Goal: Task Accomplishment & Management: Complete application form

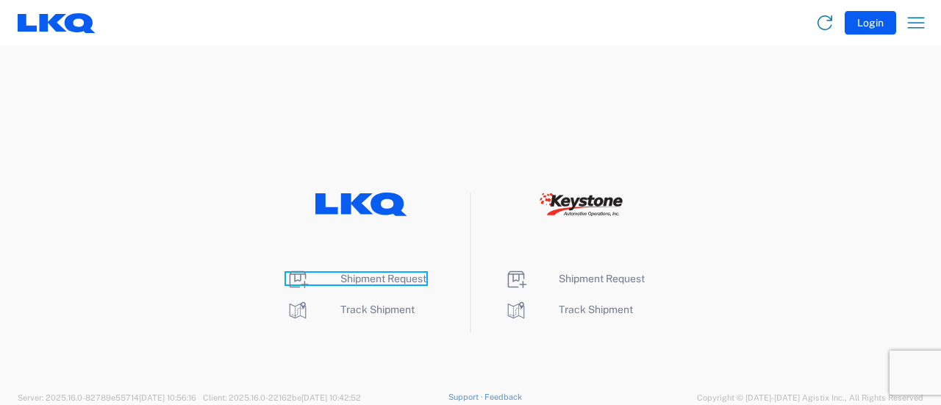
click at [385, 275] on span "Shipment Request" at bounding box center [383, 279] width 86 height 12
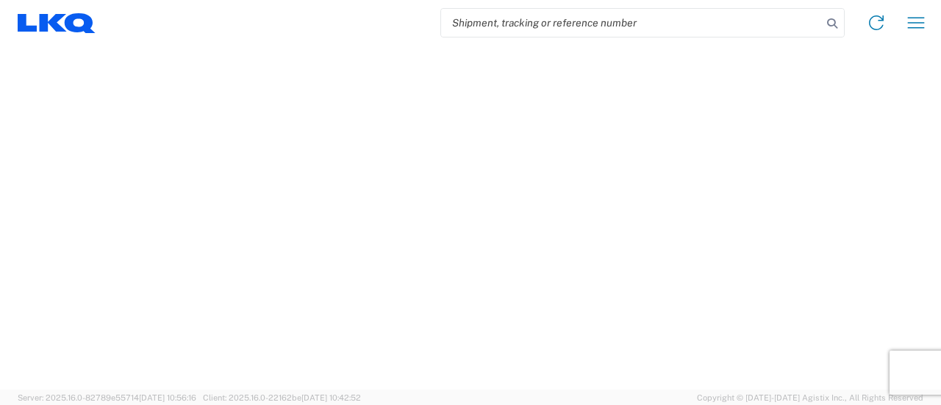
select select "FULL"
select select "LBS"
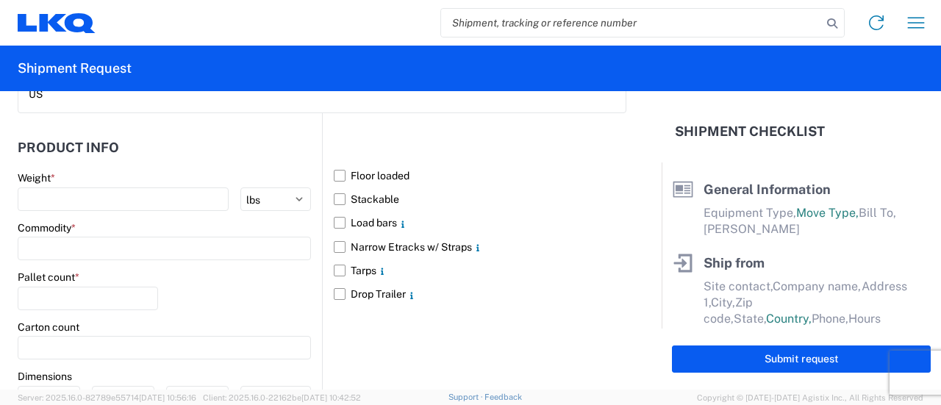
scroll to position [1279, 0]
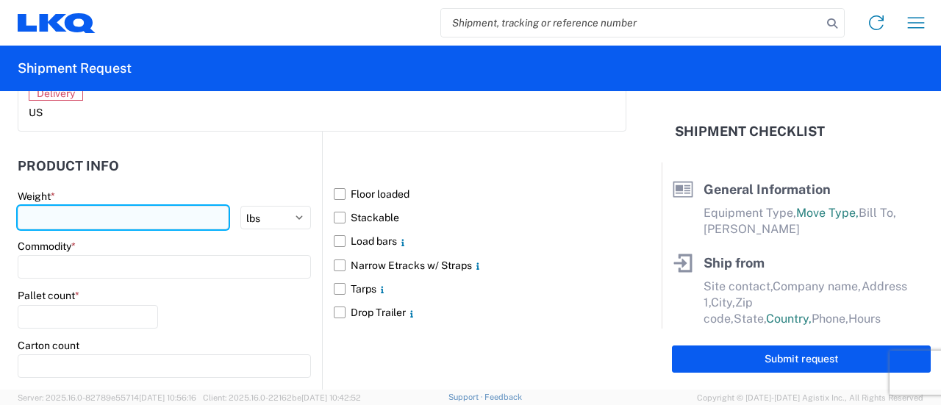
click at [78, 216] on input "number" at bounding box center [123, 218] width 211 height 24
type input "43000"
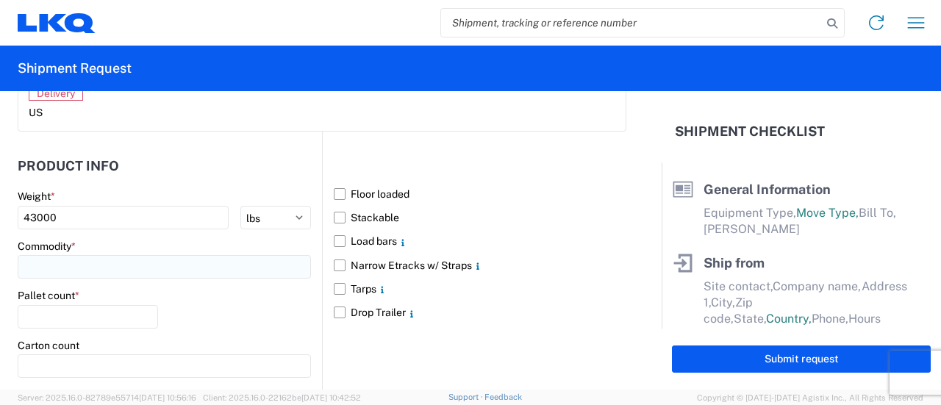
click at [77, 260] on input at bounding box center [164, 267] width 293 height 24
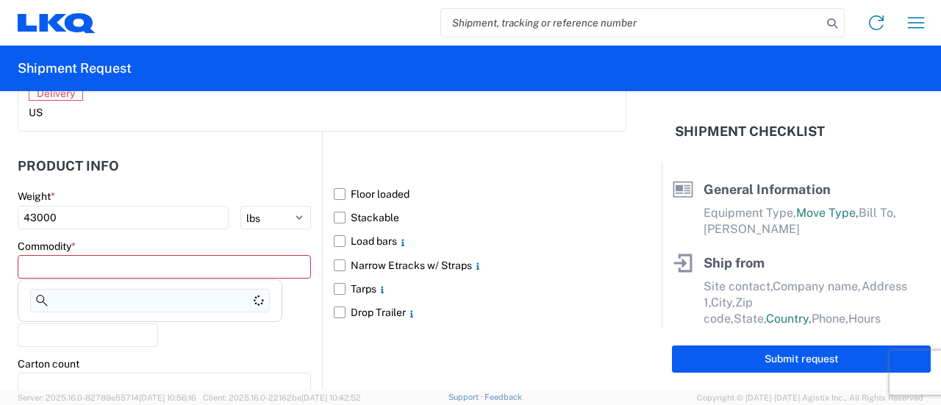
click at [102, 296] on input at bounding box center [150, 301] width 240 height 24
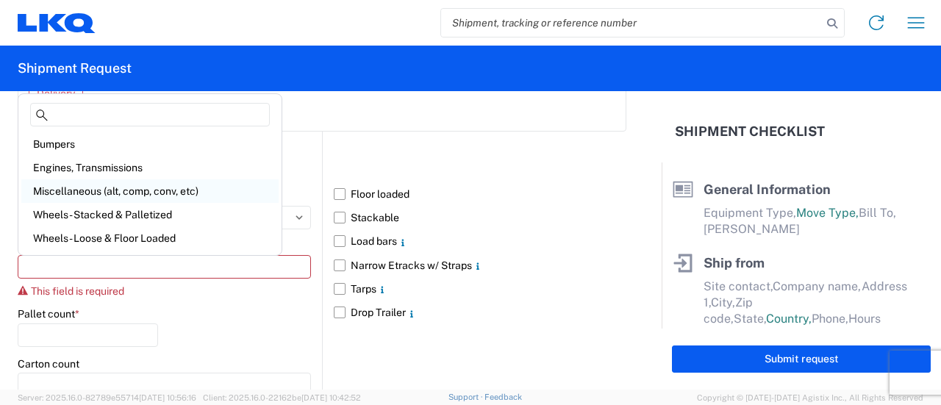
click at [97, 195] on div "Miscellaneous (alt, comp, conv, etc)" at bounding box center [149, 191] width 257 height 24
type input "Miscellaneous (alt, comp, conv, etc)"
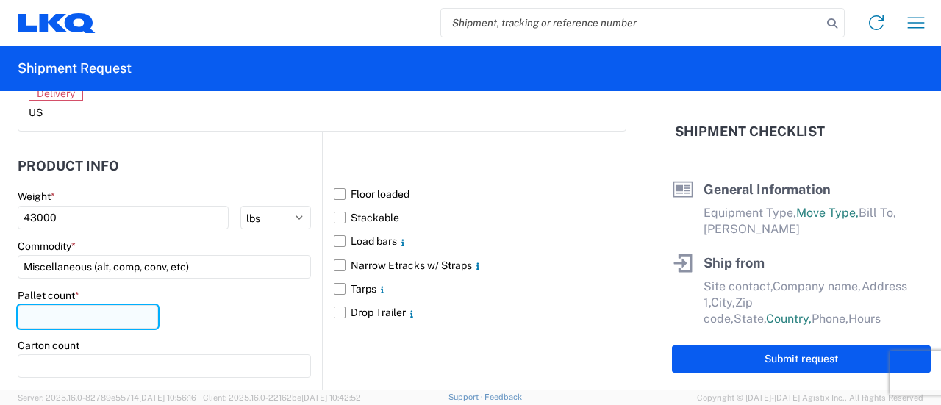
click at [59, 314] on input "number" at bounding box center [88, 317] width 140 height 24
type input "24"
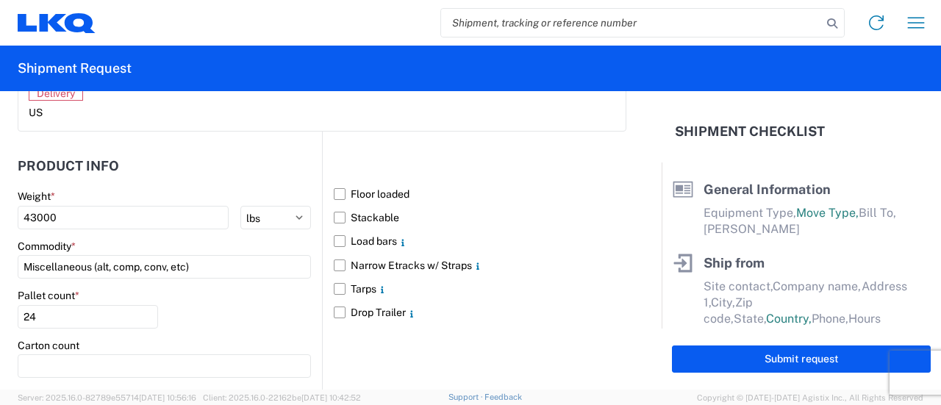
click at [329, 124] on article "2. Delivery US" at bounding box center [321, 94] width 607 height 74
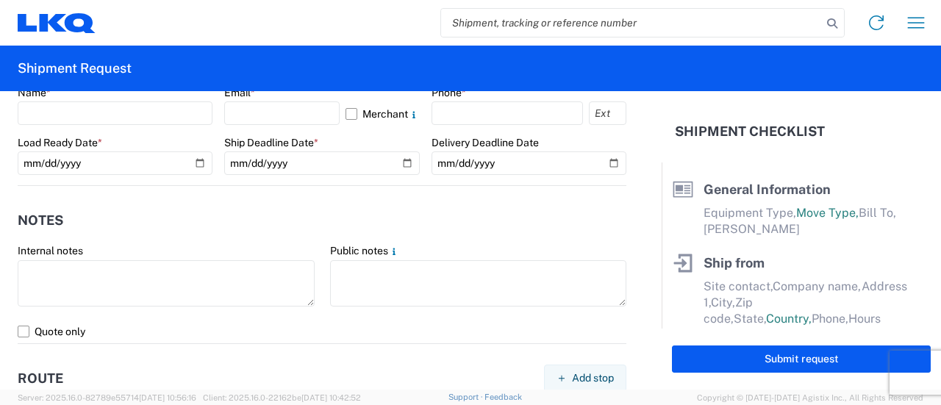
scroll to position [838, 0]
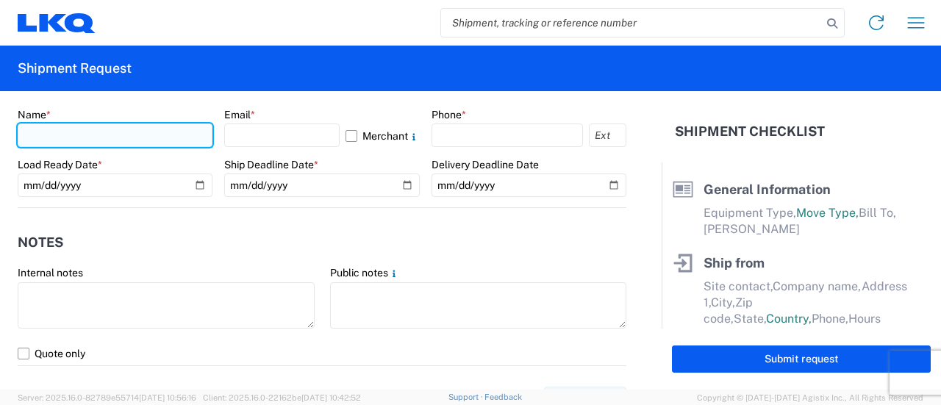
click at [60, 127] on input "text" at bounding box center [115, 136] width 195 height 24
type input "[PERSON_NAME]"
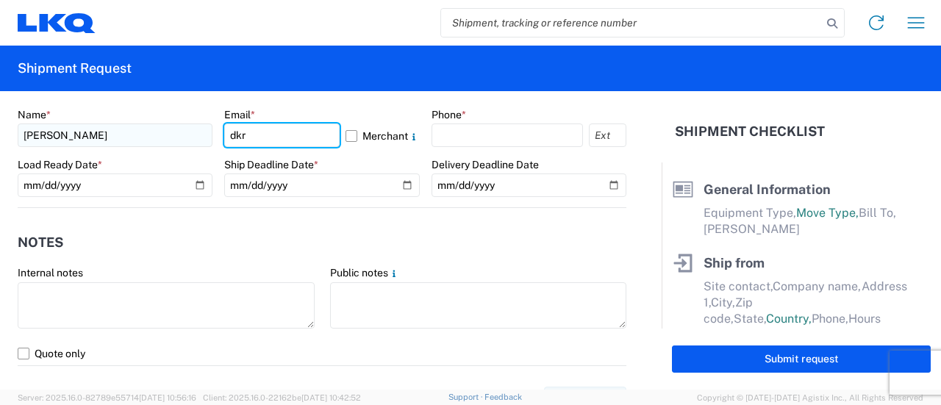
type input "[EMAIL_ADDRESS][DOMAIN_NAME]"
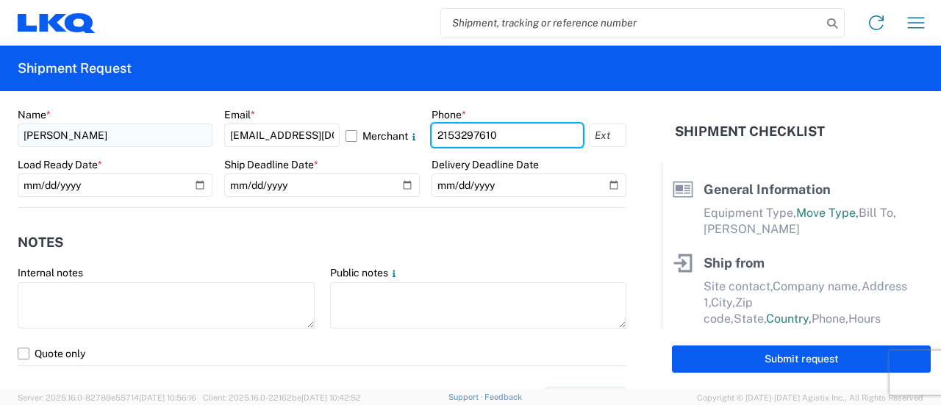
type input "2153297610"
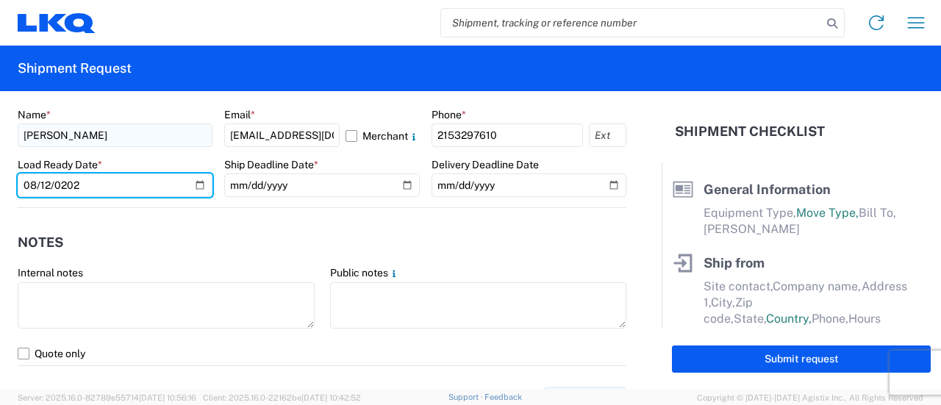
type input "[DATE]"
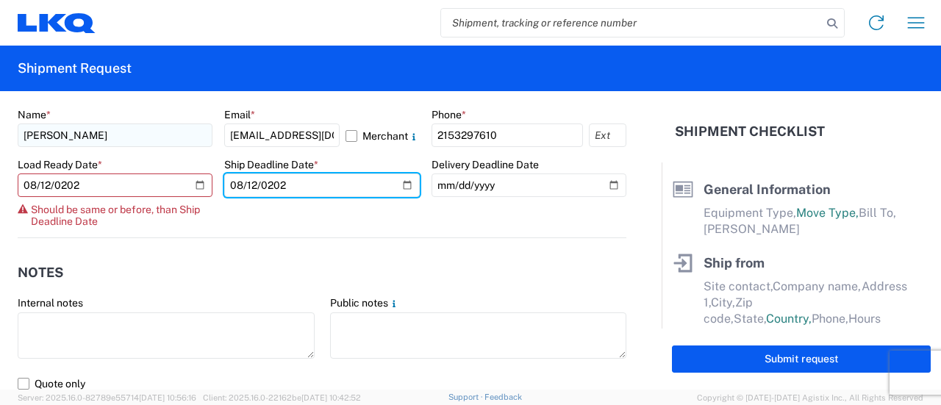
type input "[DATE]"
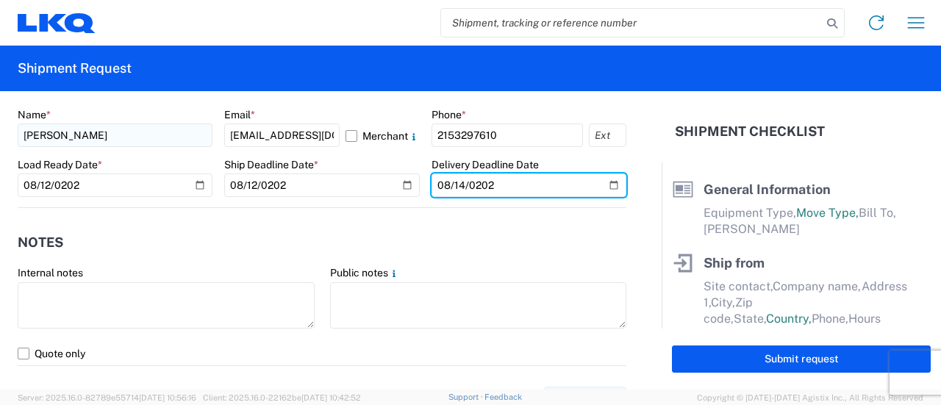
type input "[DATE]"
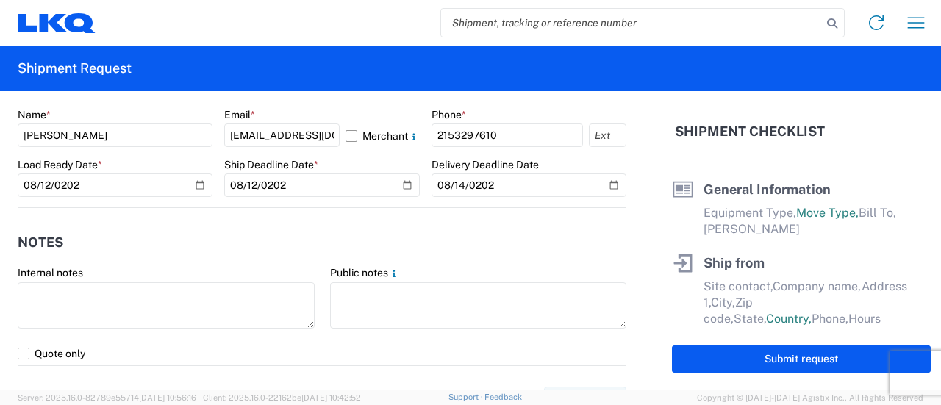
click at [330, 252] on header "Notes" at bounding box center [322, 242] width 609 height 33
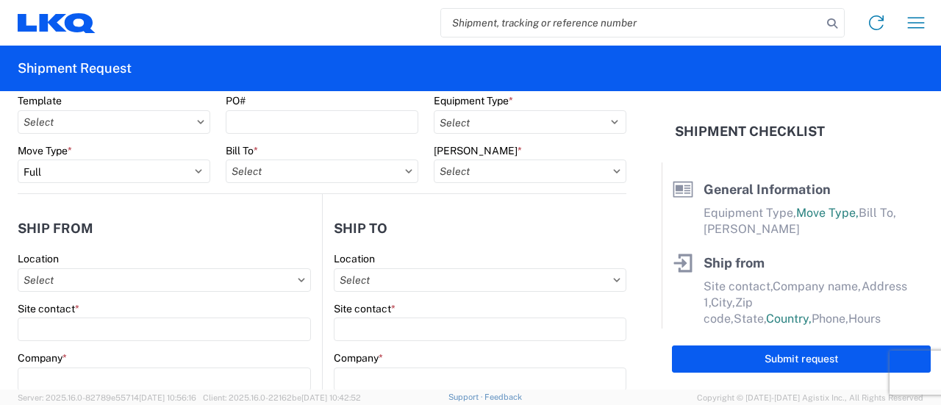
scroll to position [74, 0]
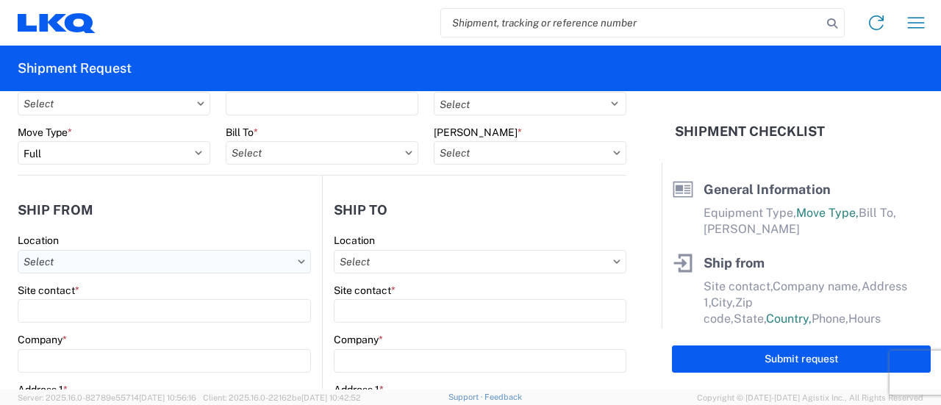
click at [79, 268] on input "Location" at bounding box center [164, 262] width 293 height 24
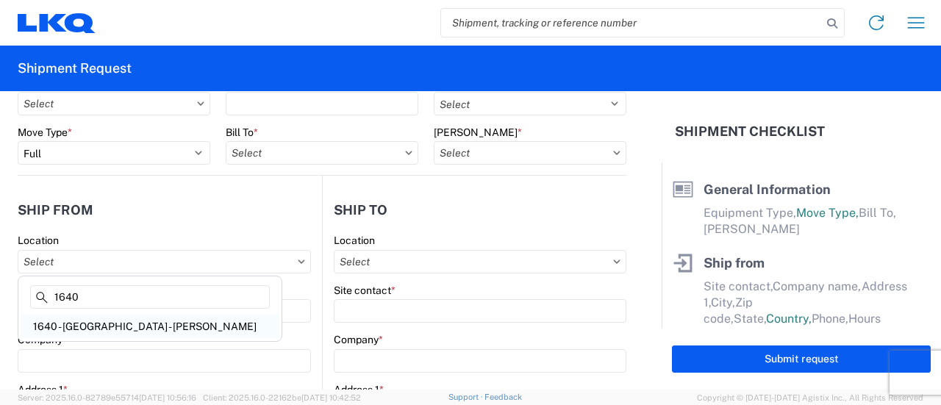
type input "1640"
click at [94, 329] on div "1640 - [GEOGRAPHIC_DATA] - [PERSON_NAME]" at bounding box center [149, 327] width 257 height 24
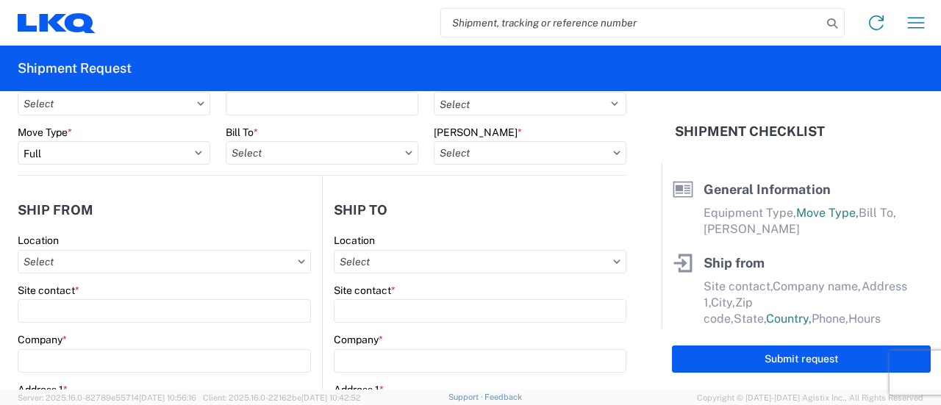
type input "1640 - [GEOGRAPHIC_DATA] - [PERSON_NAME]"
type input "LKQ Corporation"
type input "[STREET_ADDRESS]"
type input "Fairless Hills"
type input "19030"
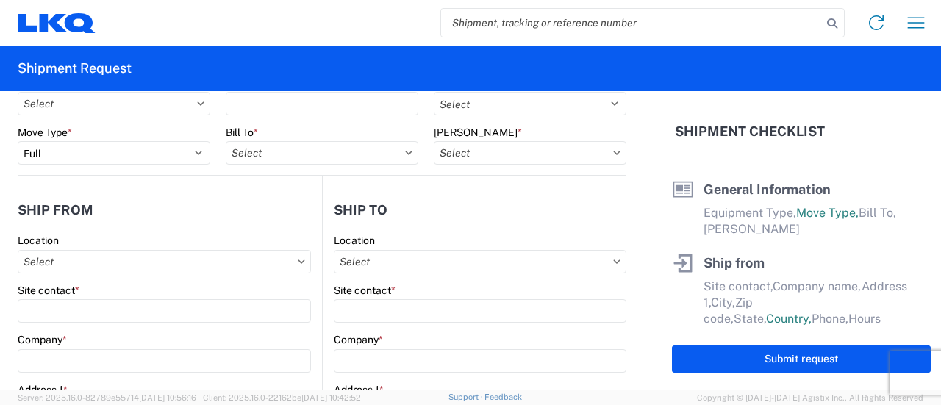
select select "PA"
select select "US"
type input "08:00"
type input "14:00"
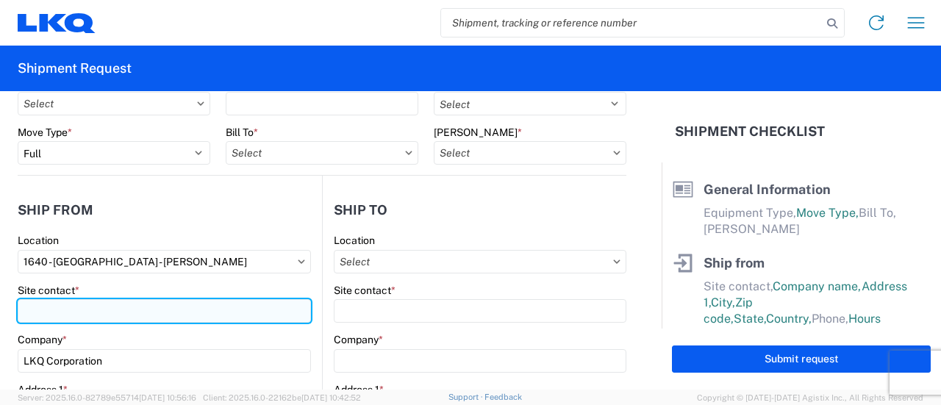
click at [81, 317] on input "Site contact *" at bounding box center [164, 311] width 293 height 24
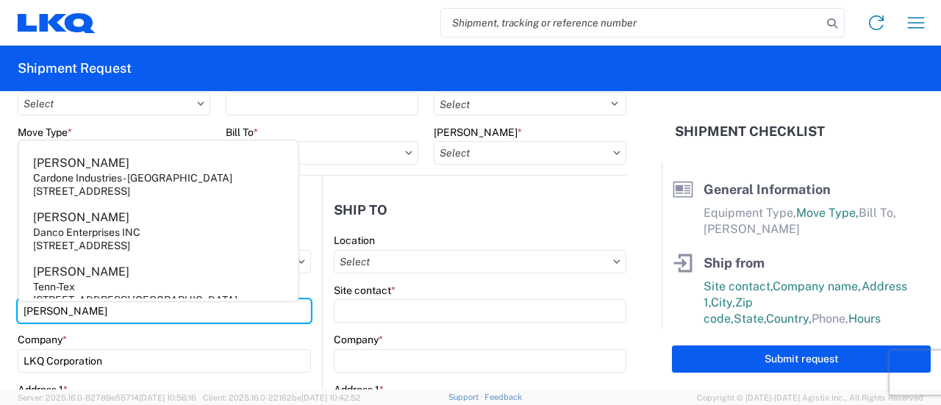
type input "[PERSON_NAME]"
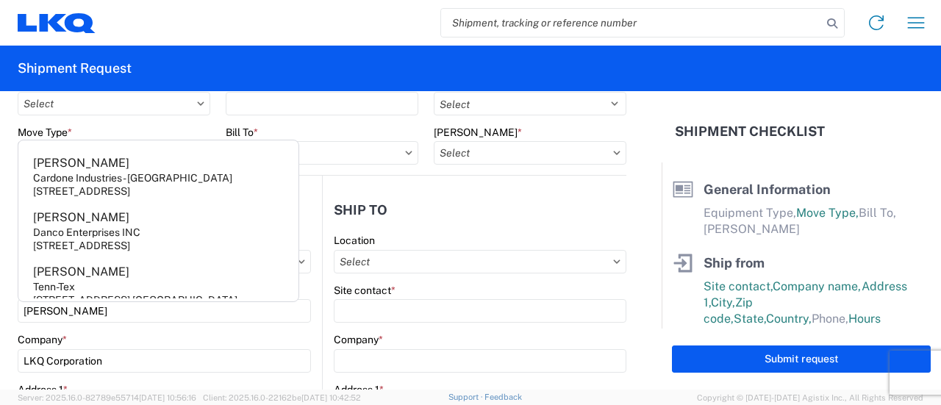
click at [7, 222] on form "General Information Template PO# Equipment Type * Select 53’ Dry Van Flatbed Dr…" at bounding box center [331, 240] width 662 height 299
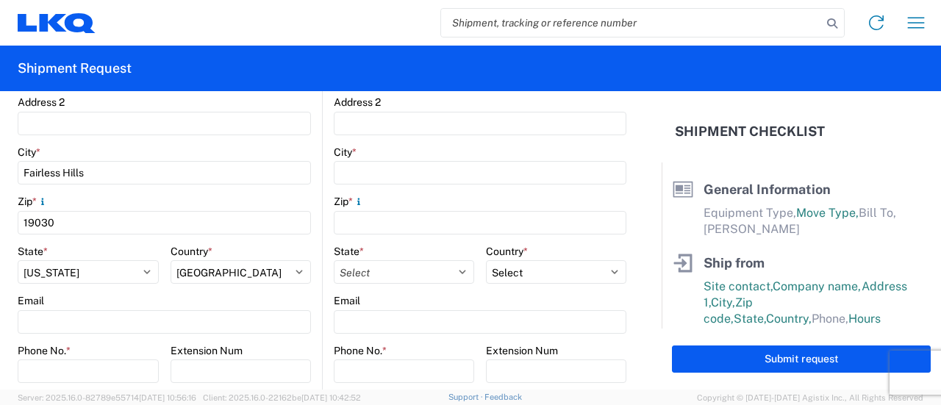
scroll to position [441, 0]
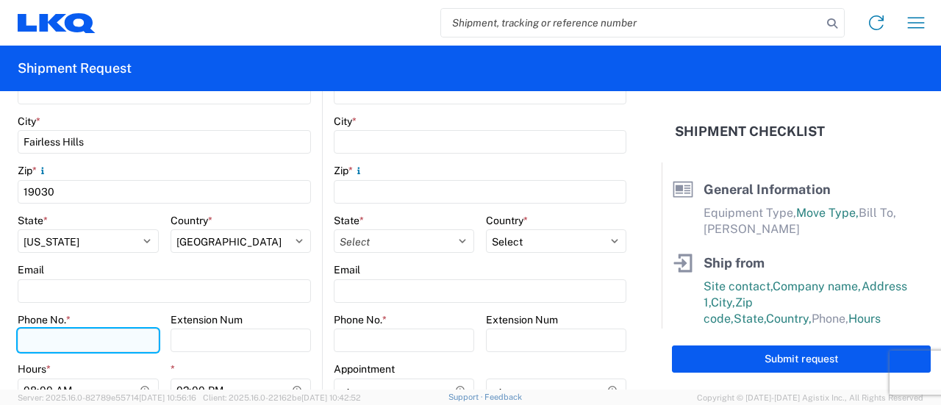
click at [58, 342] on input "Phone No. *" at bounding box center [88, 341] width 141 height 24
type input "2153297610"
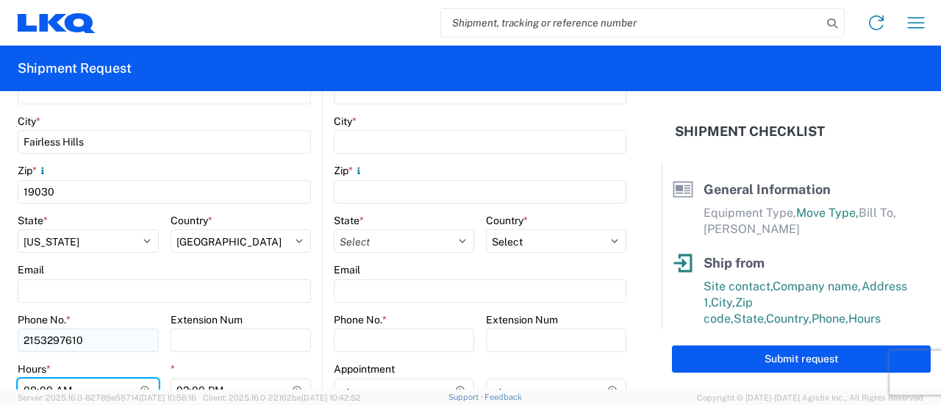
scroll to position [453, 0]
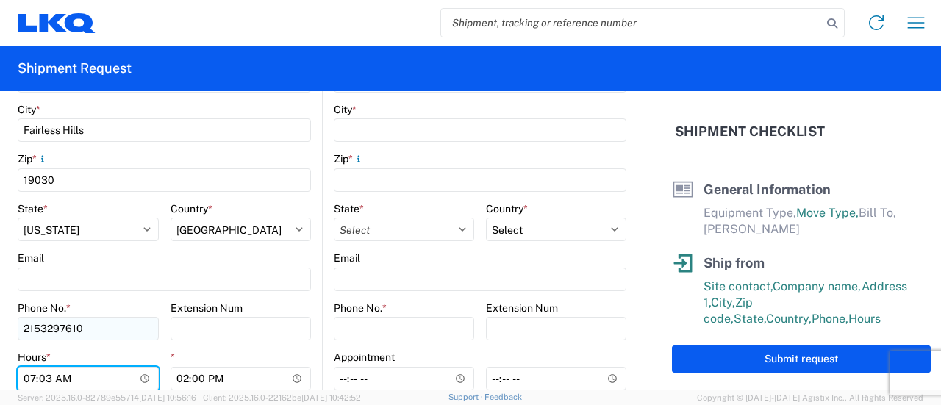
type input "07:30"
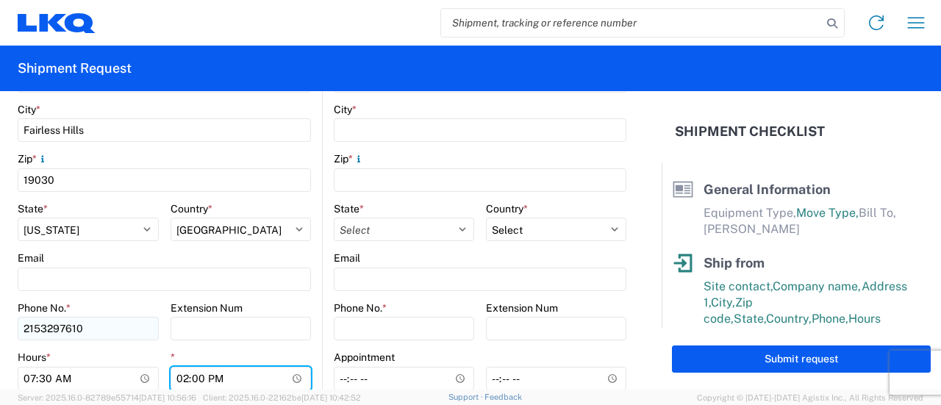
type input "15:00"
click at [315, 226] on main "1640 Location 1640 - [GEOGRAPHIC_DATA] - [PERSON_NAME] Site contact * [PERSON_N…" at bounding box center [170, 144] width 304 height 580
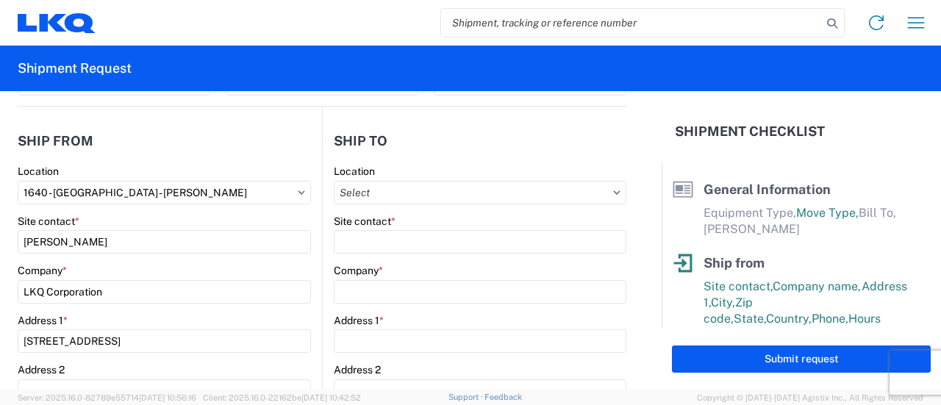
scroll to position [85, 0]
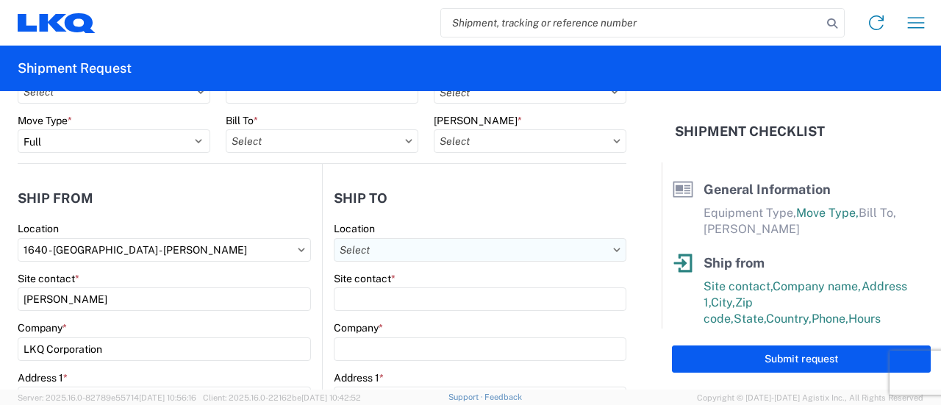
click at [406, 253] on input "Location" at bounding box center [480, 250] width 293 height 24
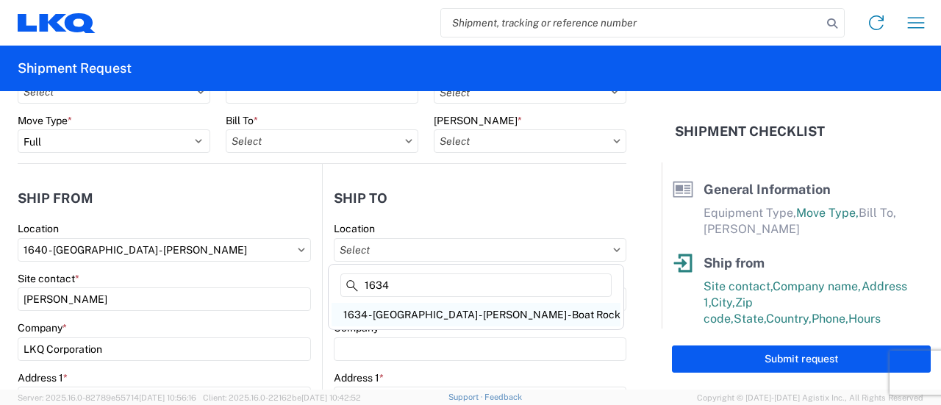
type input "1634"
click at [396, 317] on div "1634 - [GEOGRAPHIC_DATA] - [PERSON_NAME] - Boat Rock" at bounding box center [476, 315] width 289 height 24
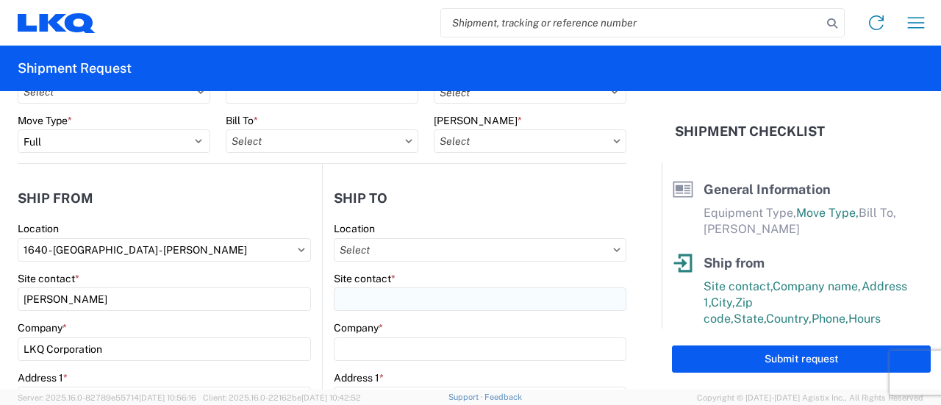
type input "1634 - [GEOGRAPHIC_DATA] - [PERSON_NAME] - Boat Rock"
type input "LKQ Corporation"
type input "[STREET_ADDRESS]"
type input "[GEOGRAPHIC_DATA]"
type input "30336"
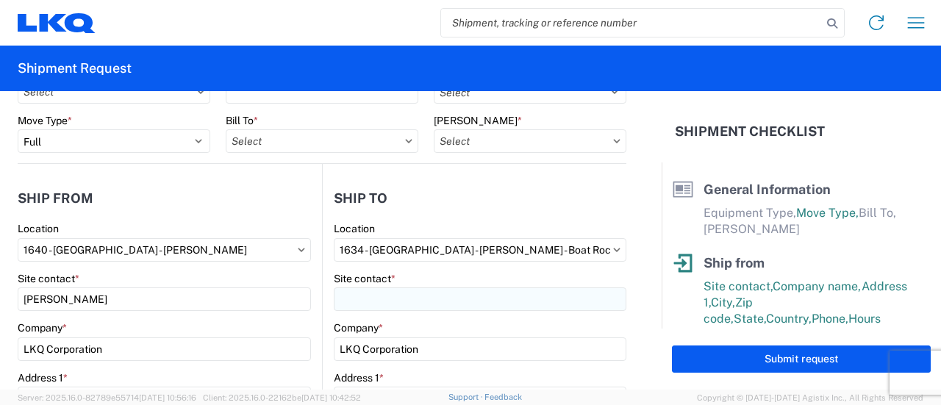
select select "US"
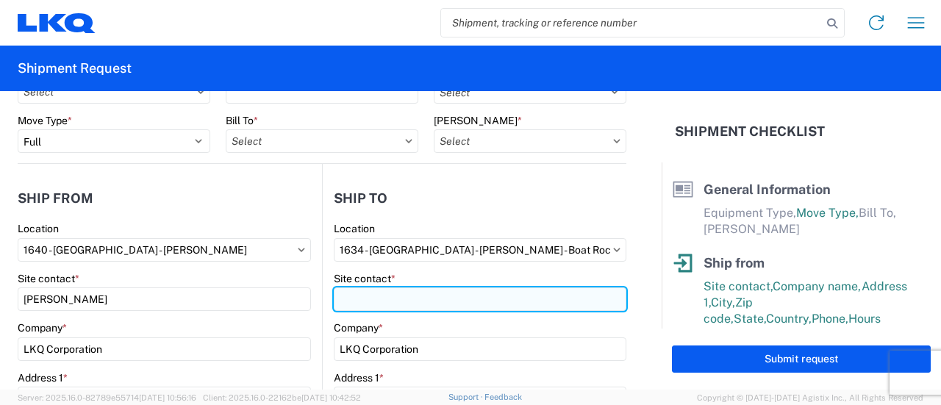
click at [385, 295] on input "Site contact *" at bounding box center [480, 300] width 293 height 24
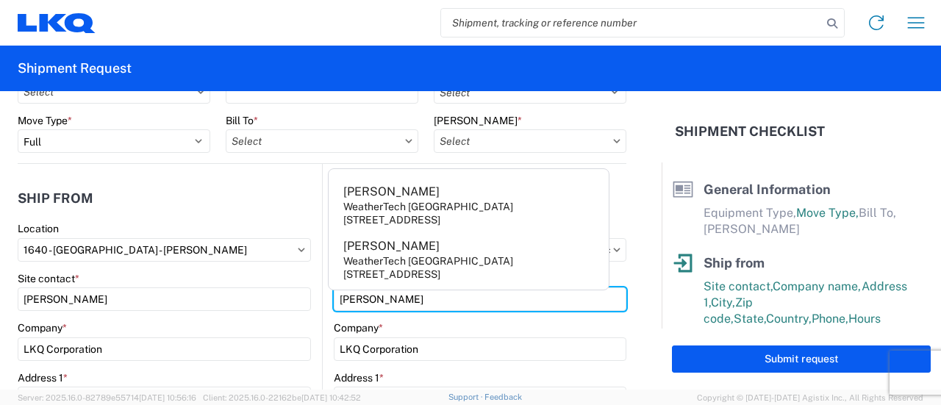
type input "[PERSON_NAME]"
click at [307, 214] on header "Ship from" at bounding box center [170, 198] width 304 height 33
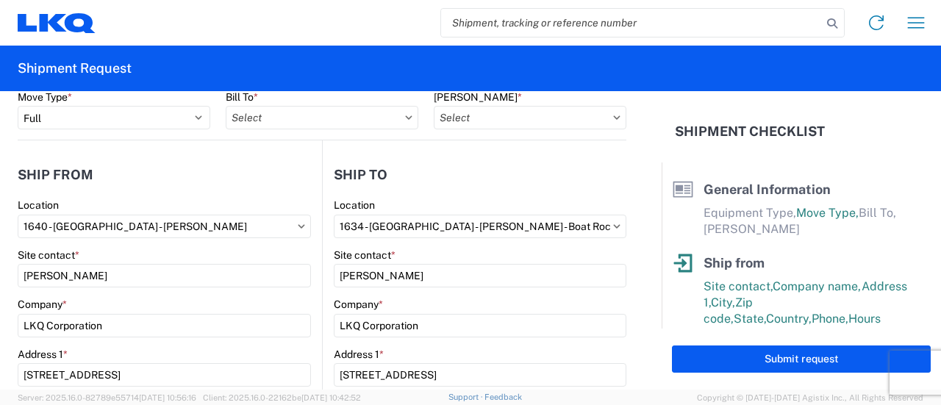
scroll to position [0, 0]
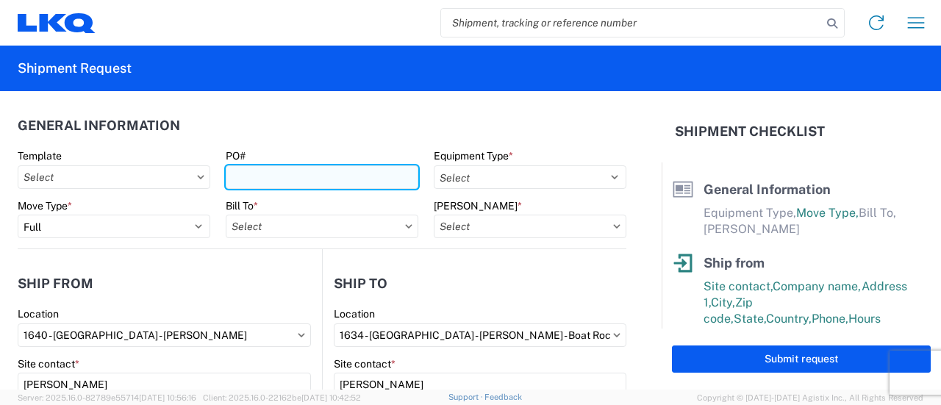
click at [279, 173] on input "PO#" at bounding box center [322, 177] width 193 height 24
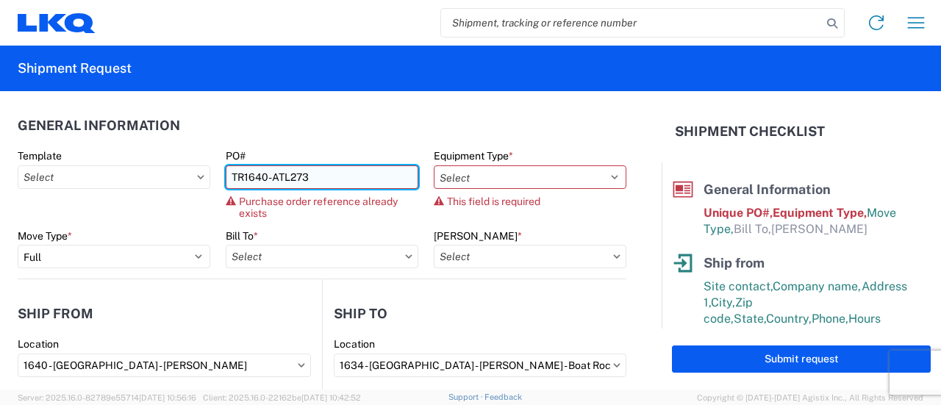
click at [325, 188] on input "TR1640-ATL273" at bounding box center [322, 177] width 193 height 24
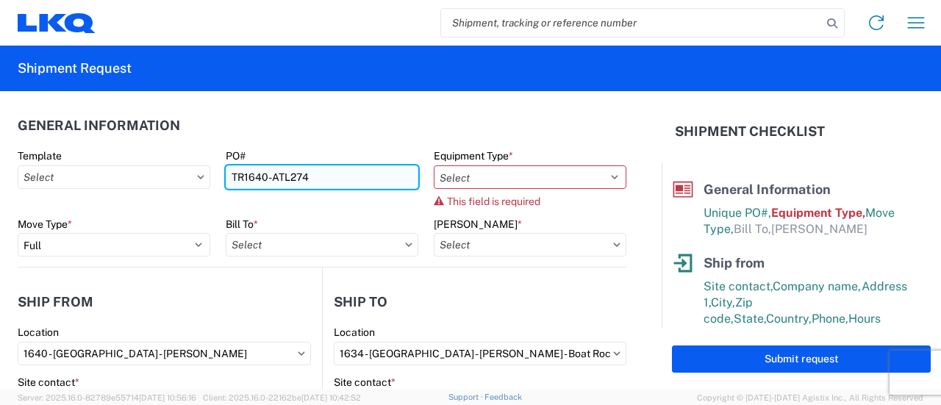
type input "TR1640-ATL274"
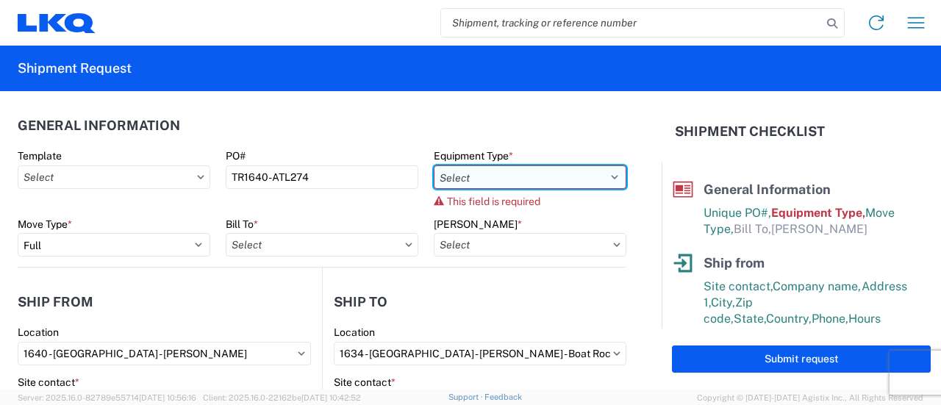
click at [471, 179] on select "Select 53’ Dry Van Flatbed Dropdeck (van) Lowboy (flatbed) Rail" at bounding box center [530, 177] width 193 height 24
select select "STDV"
click at [434, 165] on select "Select 53’ Dry Van Flatbed Dropdeck (van) Lowboy (flatbed) Rail" at bounding box center [530, 177] width 193 height 24
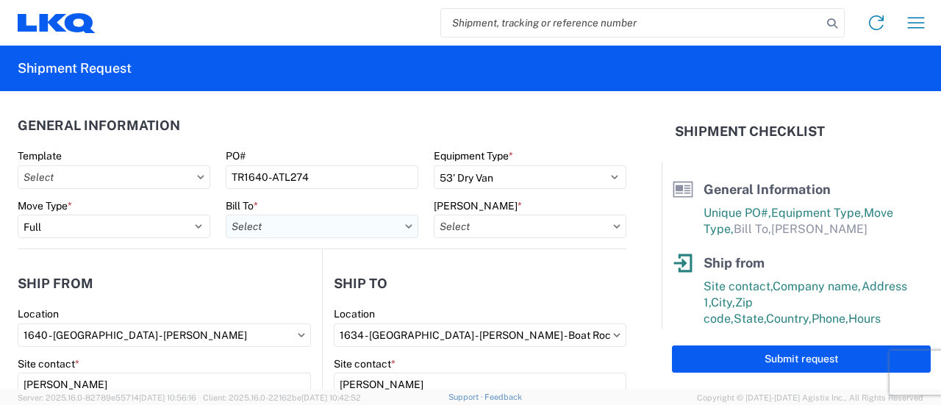
click at [328, 235] on input "Bill To *" at bounding box center [322, 227] width 193 height 24
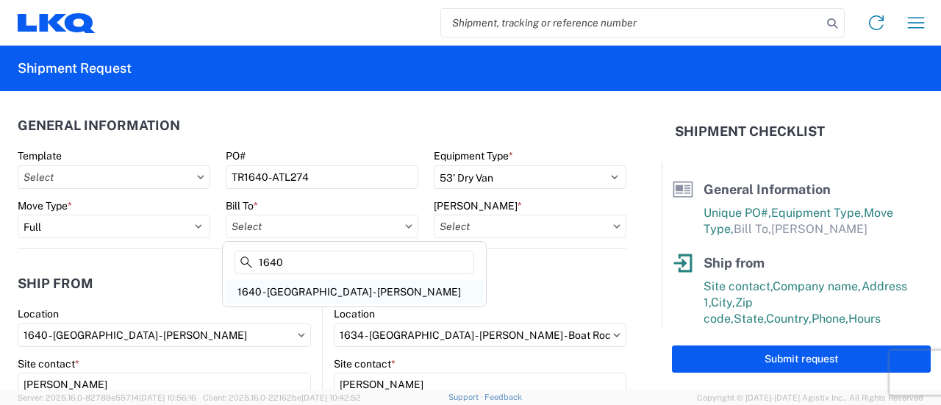
type input "1640"
click at [319, 296] on div "1640 - [GEOGRAPHIC_DATA] - [PERSON_NAME]" at bounding box center [354, 292] width 257 height 24
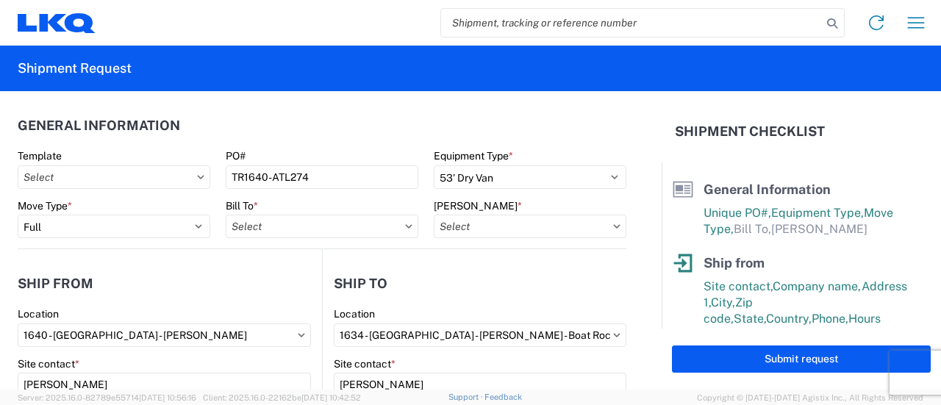
type input "1640 - [GEOGRAPHIC_DATA] - [PERSON_NAME]"
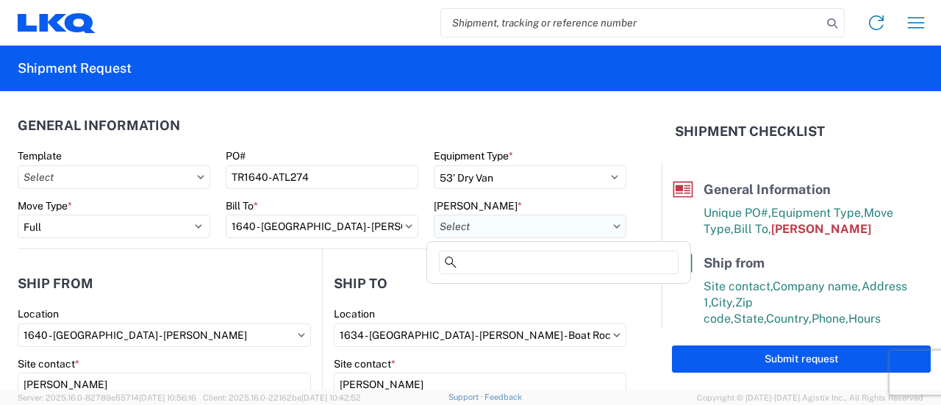
click at [501, 233] on input "[PERSON_NAME] *" at bounding box center [530, 227] width 193 height 24
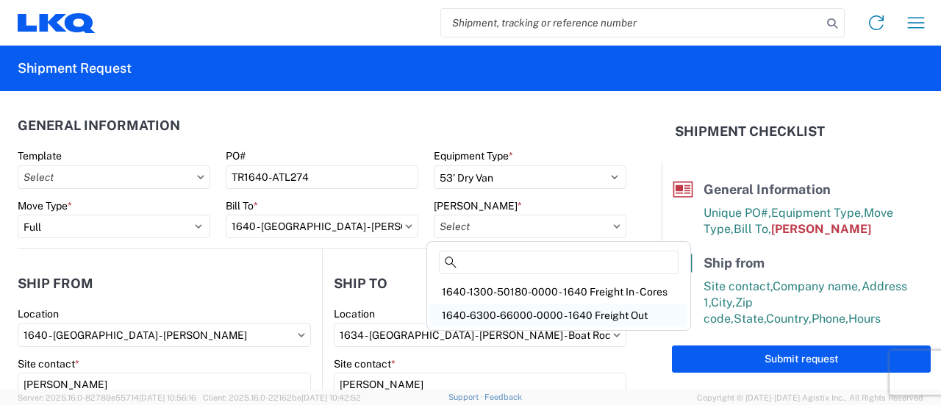
click at [554, 308] on div "1640-6300-66000-0000 - 1640 Freight Out" at bounding box center [558, 316] width 257 height 24
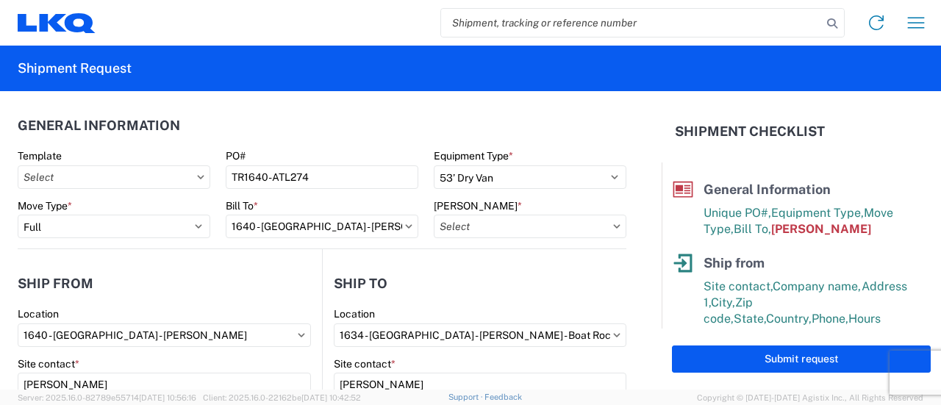
type input "1640-6300-66000-0000 - 1640 Freight Out"
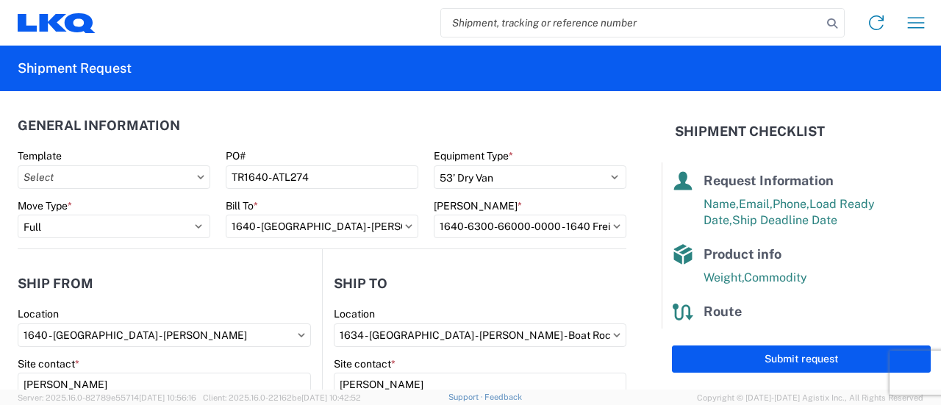
scroll to position [307, 0]
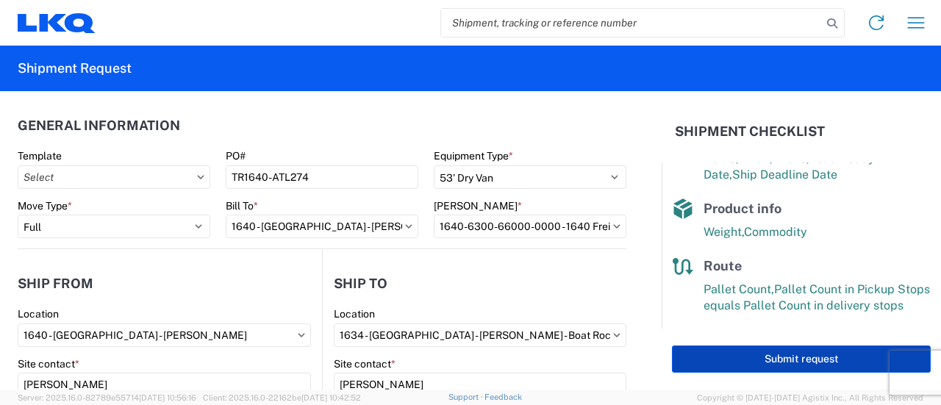
click at [782, 363] on button "Submit request" at bounding box center [801, 359] width 259 height 27
select select "US"
